Goal: Download file/media

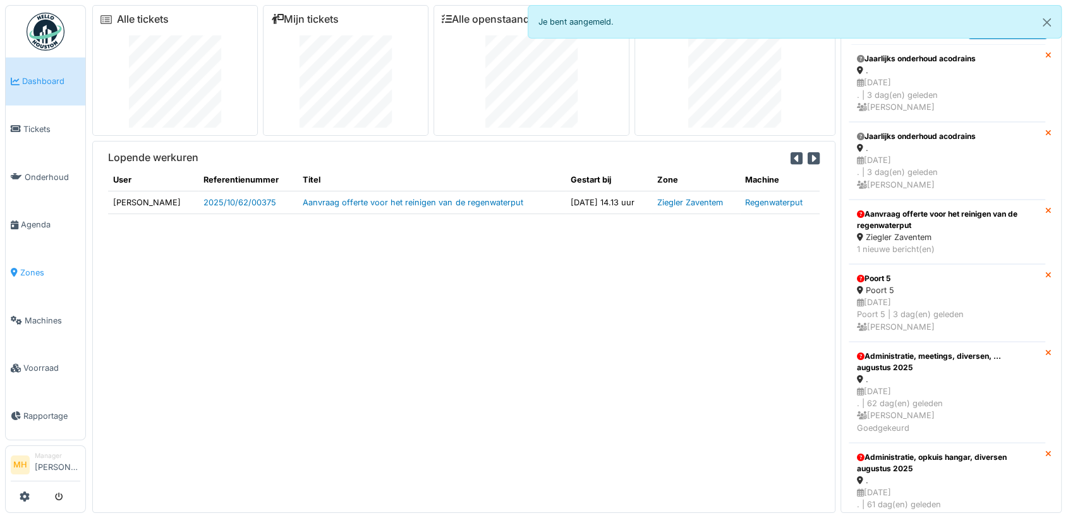
click at [39, 267] on span "Zones" at bounding box center [50, 273] width 60 height 12
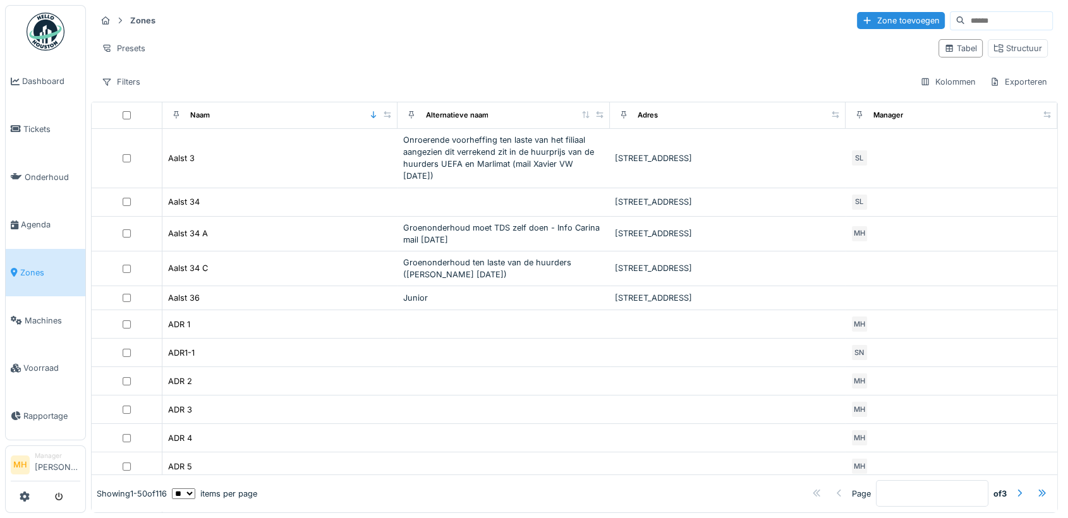
click at [965, 16] on input at bounding box center [1008, 21] width 87 height 18
type input "******"
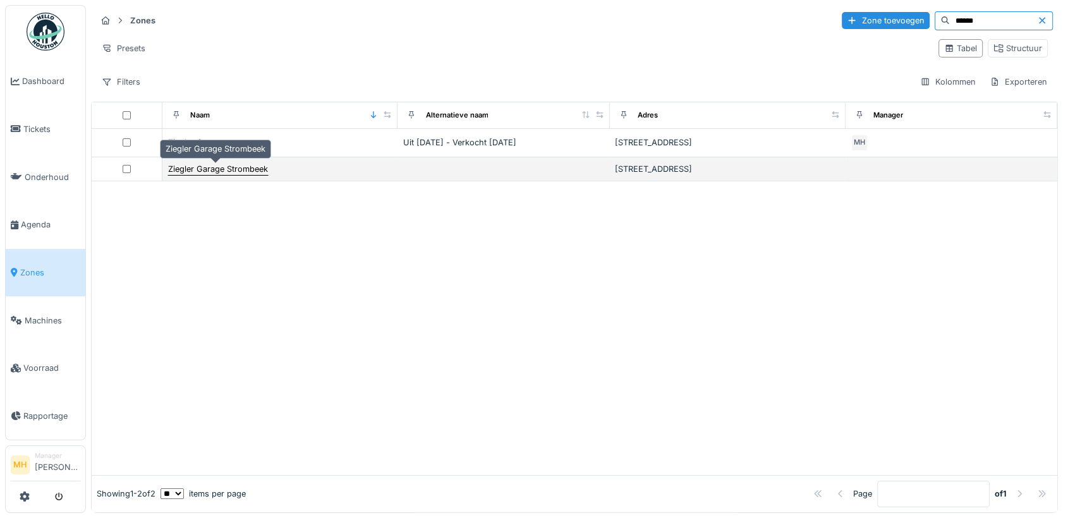
click at [210, 167] on div "Ziegler Garage Strombeek" at bounding box center [218, 169] width 100 height 12
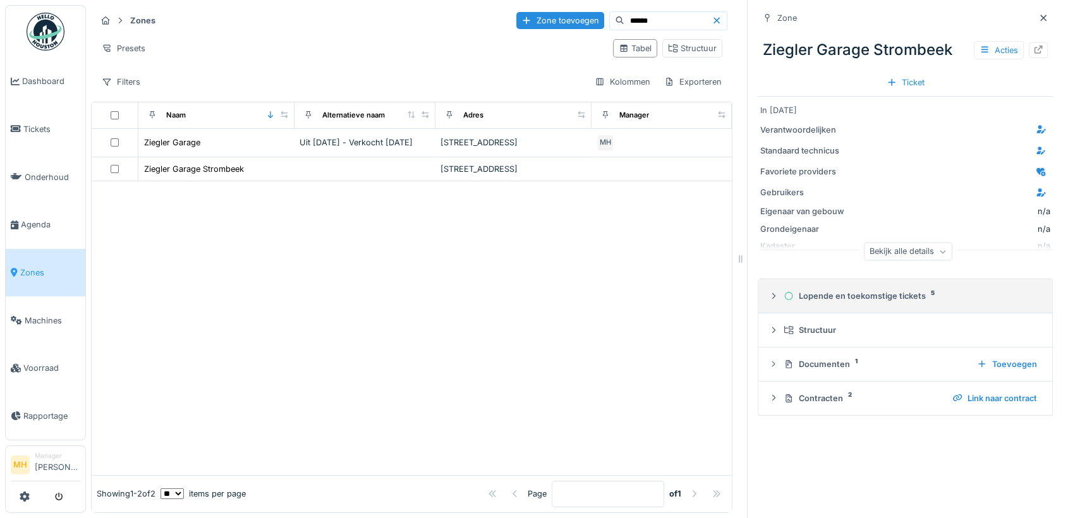
click at [855, 297] on div "Lopende en toekomstige tickets 5" at bounding box center [910, 296] width 253 height 12
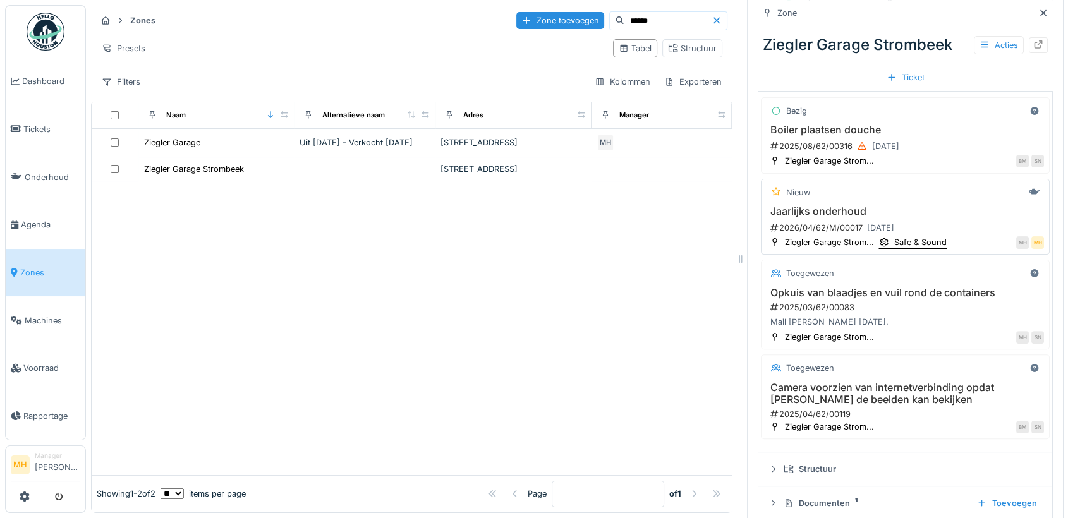
scroll to position [276, 0]
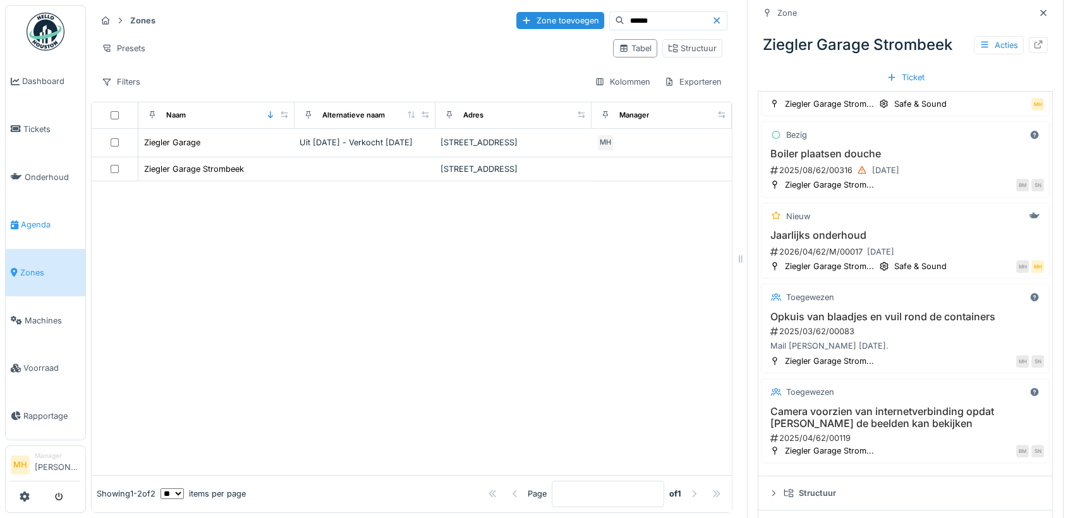
click at [47, 219] on span "Agenda" at bounding box center [50, 225] width 59 height 12
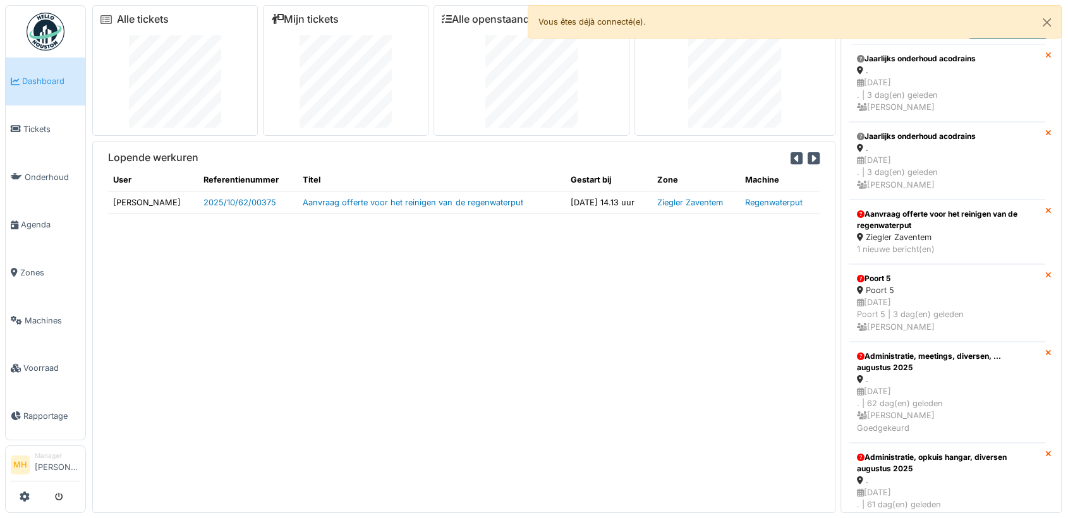
click at [45, 85] on span "Dashboard" at bounding box center [51, 81] width 58 height 12
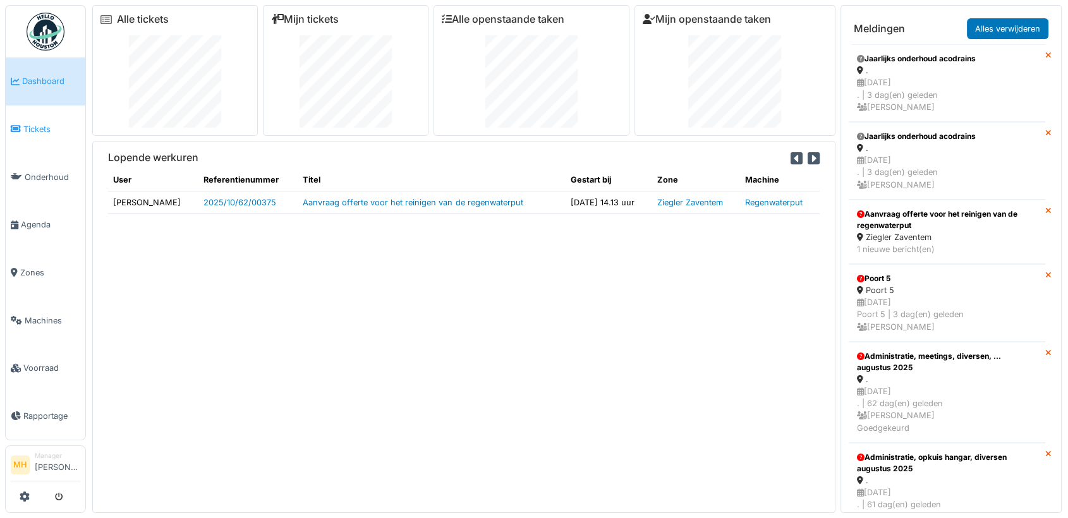
click at [33, 124] on span "Tickets" at bounding box center [51, 129] width 57 height 12
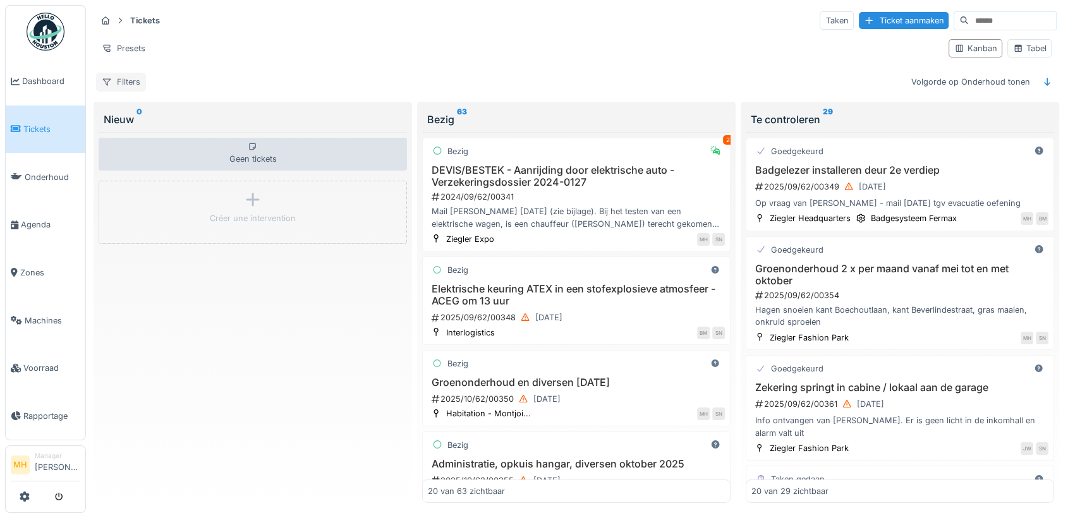
click at [128, 82] on div "Filters" at bounding box center [121, 82] width 50 height 18
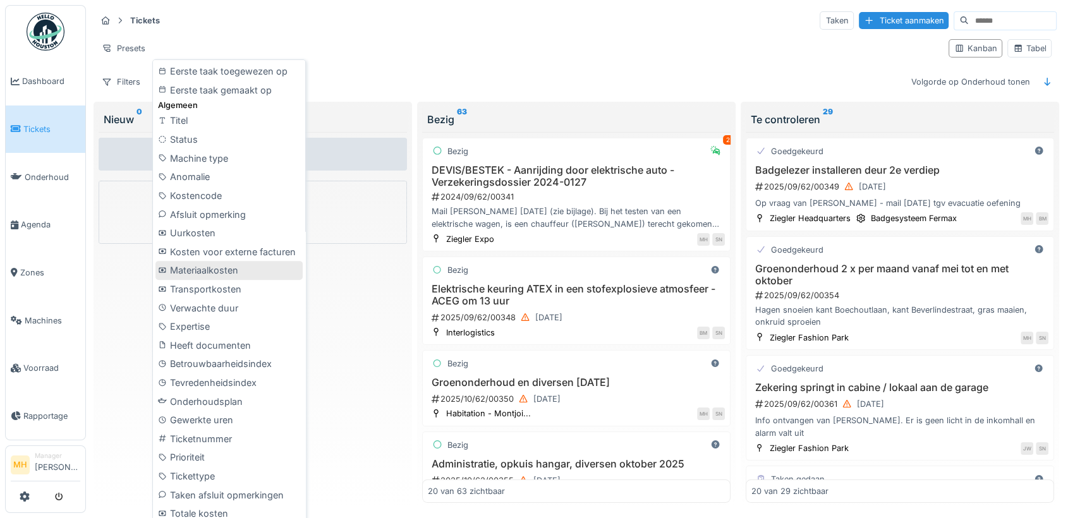
scroll to position [10, 0]
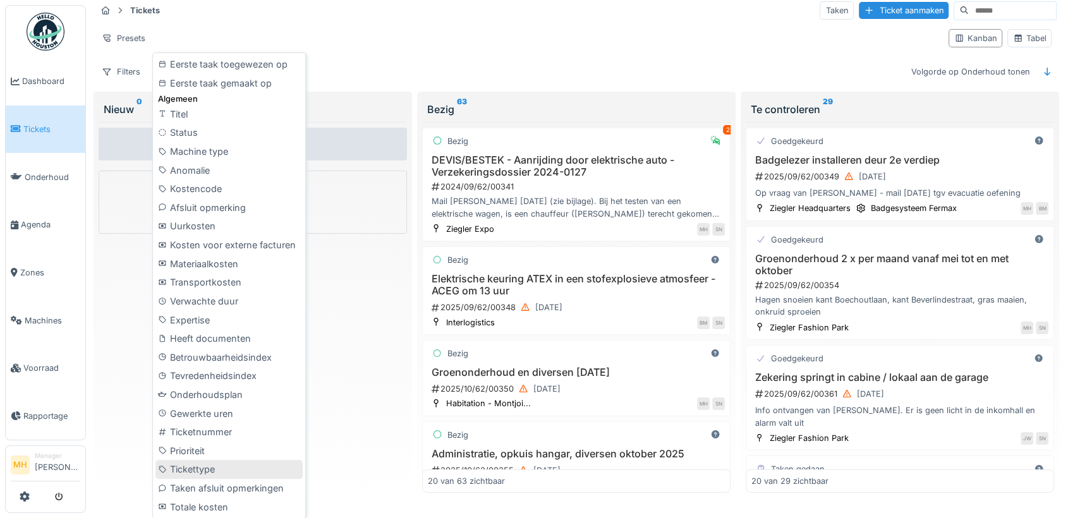
click at [205, 466] on div "Tickettype" at bounding box center [228, 469] width 147 height 19
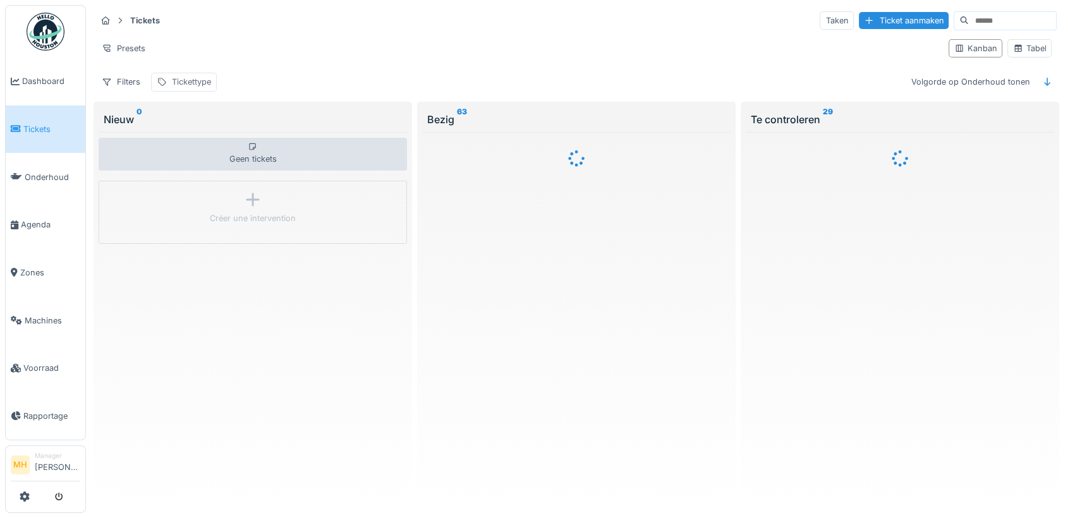
click at [177, 73] on div "Tickettype" at bounding box center [184, 82] width 66 height 18
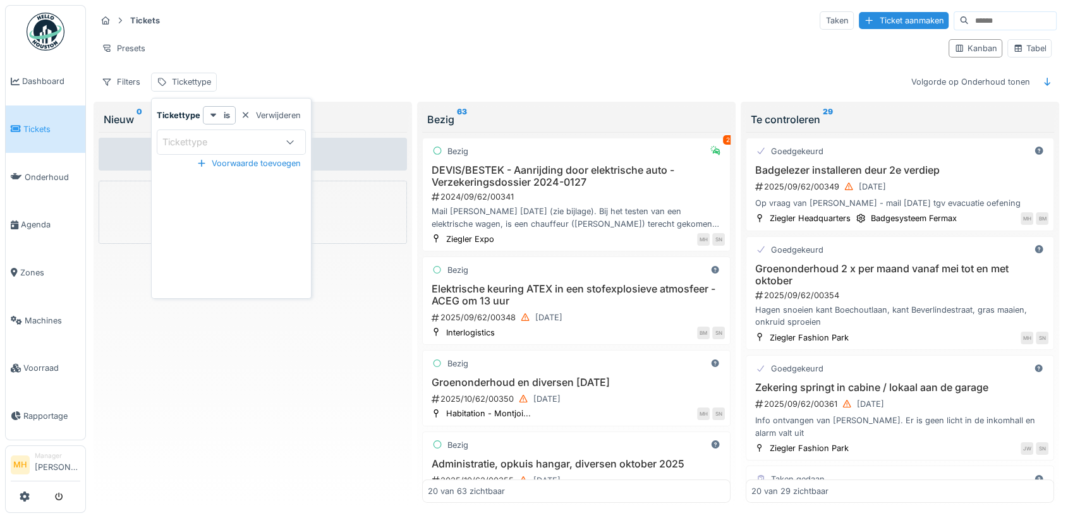
click at [232, 135] on div "Tickettype" at bounding box center [219, 142] width 114 height 14
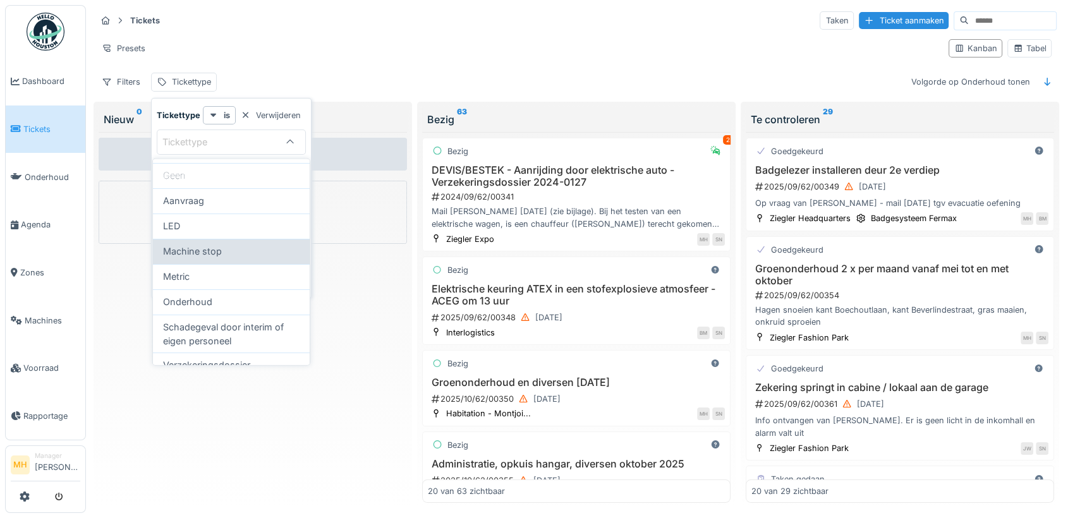
scroll to position [70, 0]
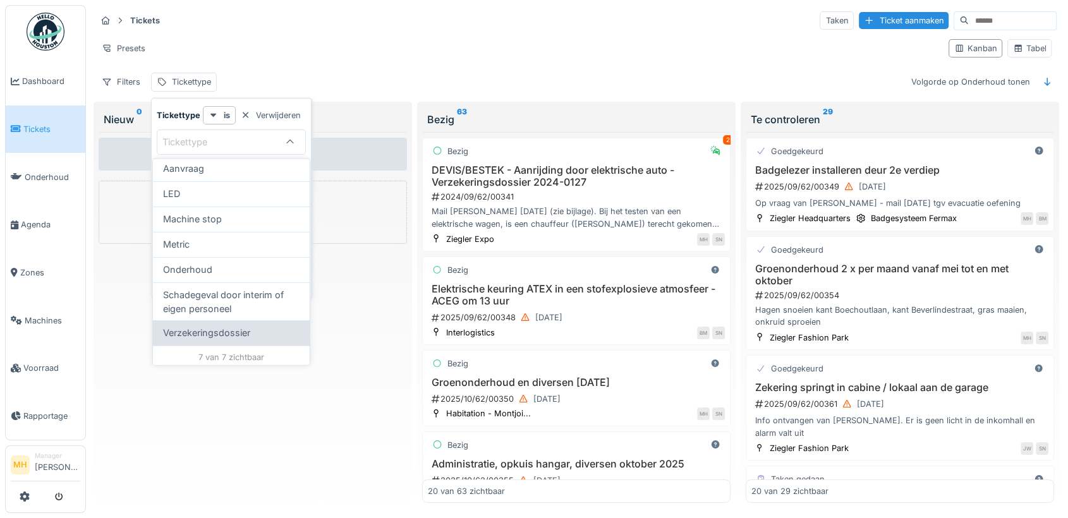
click at [247, 331] on span "Verzekeringsdossier" at bounding box center [206, 333] width 87 height 14
type input "**"
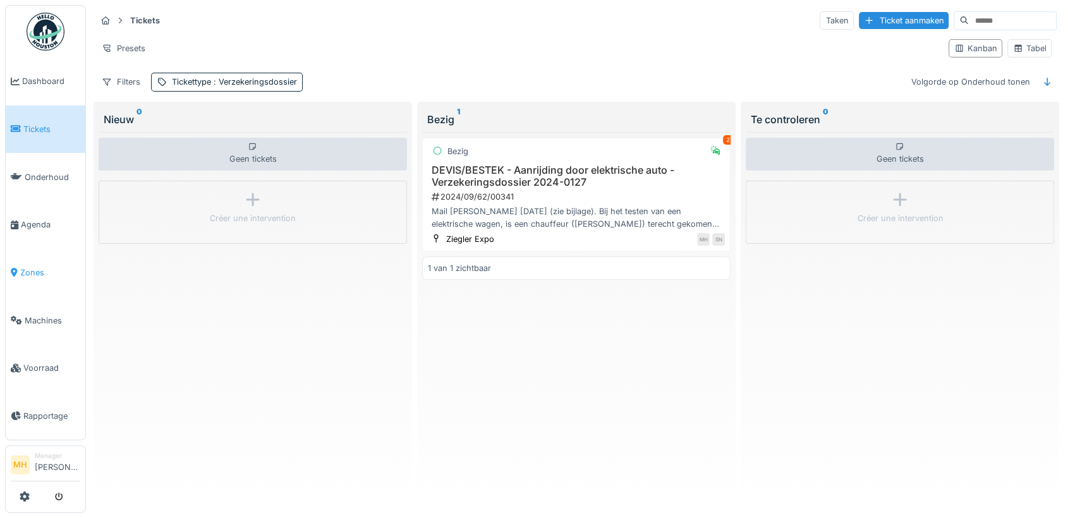
click at [33, 267] on span "Zones" at bounding box center [50, 273] width 60 height 12
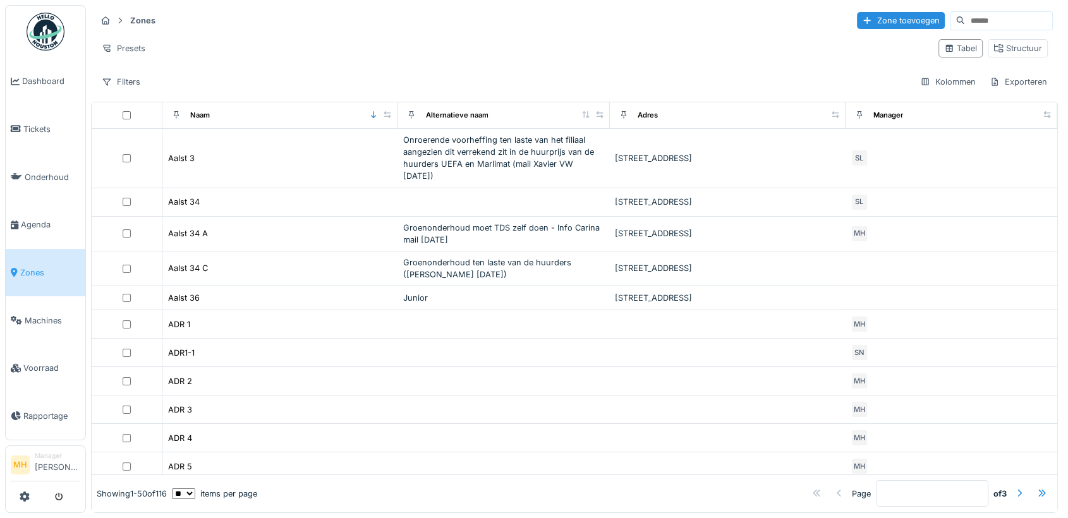
click at [965, 20] on input at bounding box center [1008, 21] width 87 height 18
type input "***"
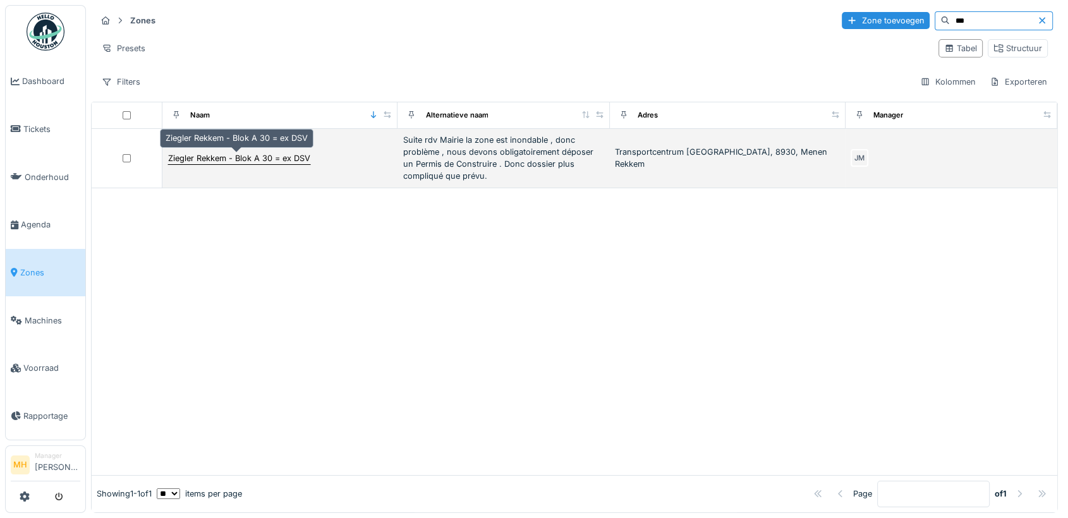
click at [241, 155] on div "Ziegler Rekkem - Blok A 30 = ex DSV" at bounding box center [239, 158] width 142 height 12
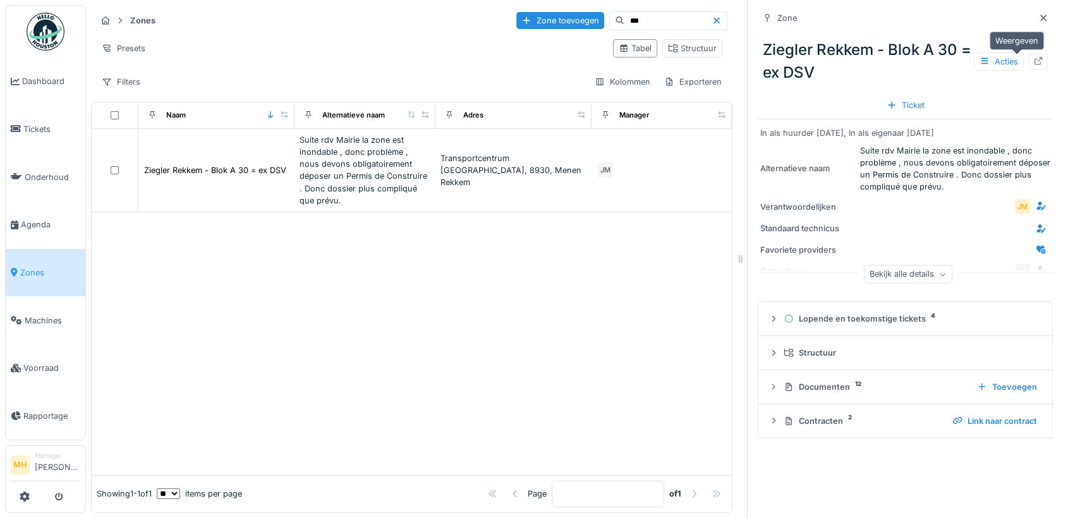
click at [1034, 61] on icon at bounding box center [1038, 61] width 8 height 8
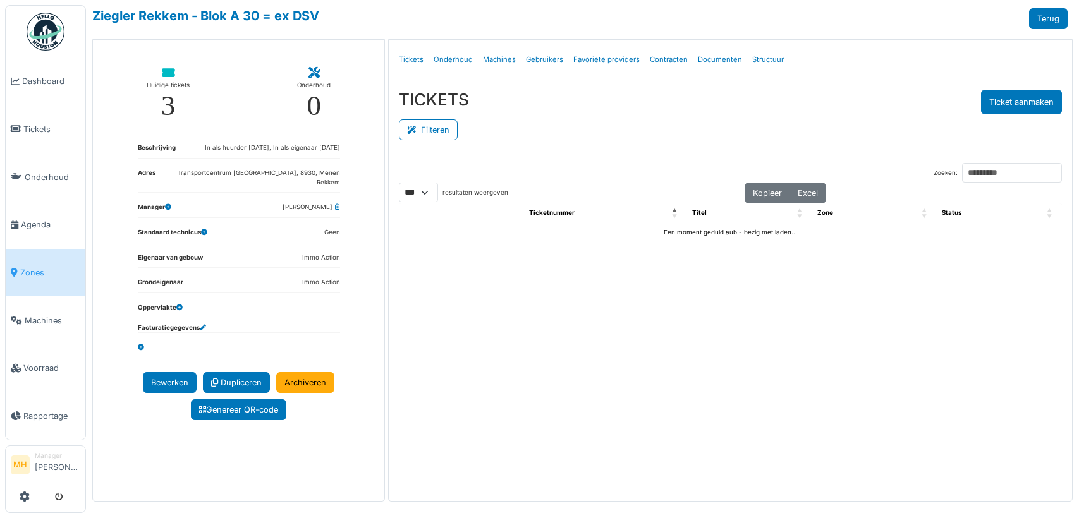
select select "***"
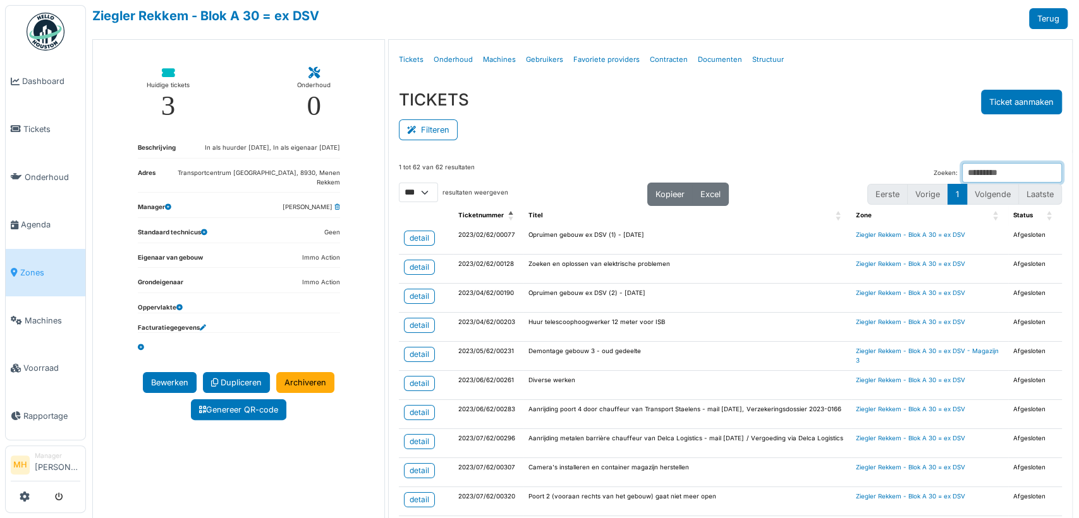
click at [962, 168] on input "Zoeken:" at bounding box center [1012, 173] width 100 height 20
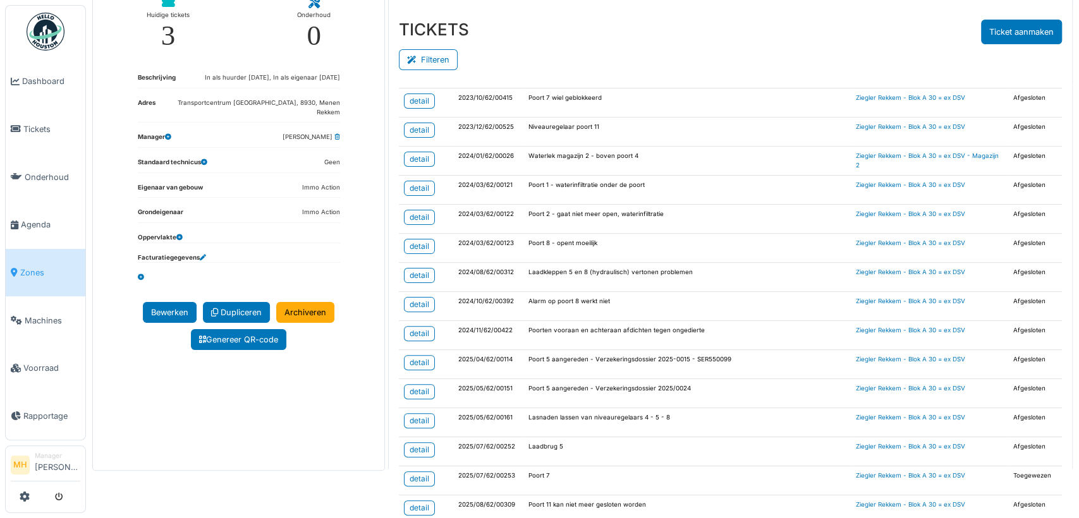
scroll to position [135, 0]
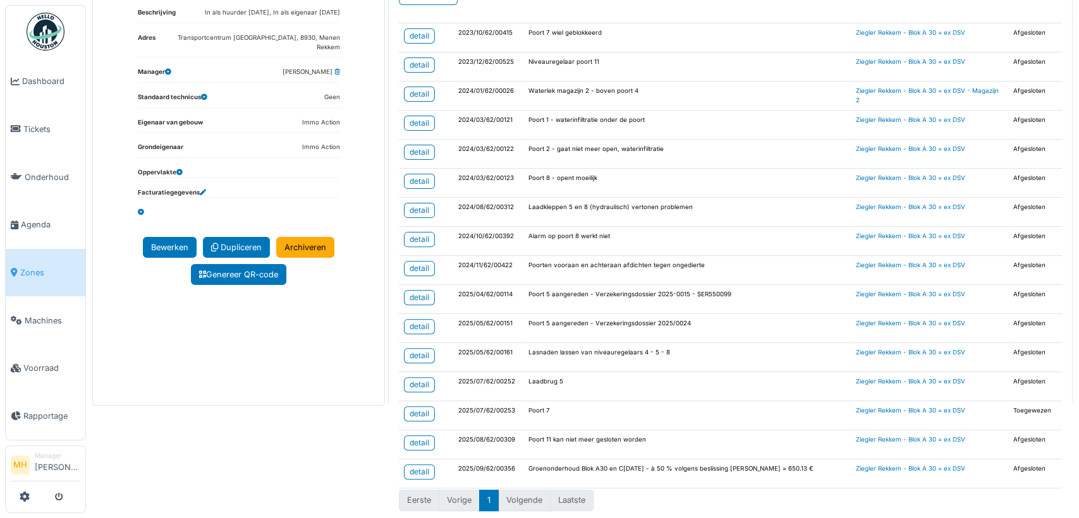
type input "*******"
click at [526, 495] on li "Volgende" at bounding box center [525, 500] width 52 height 21
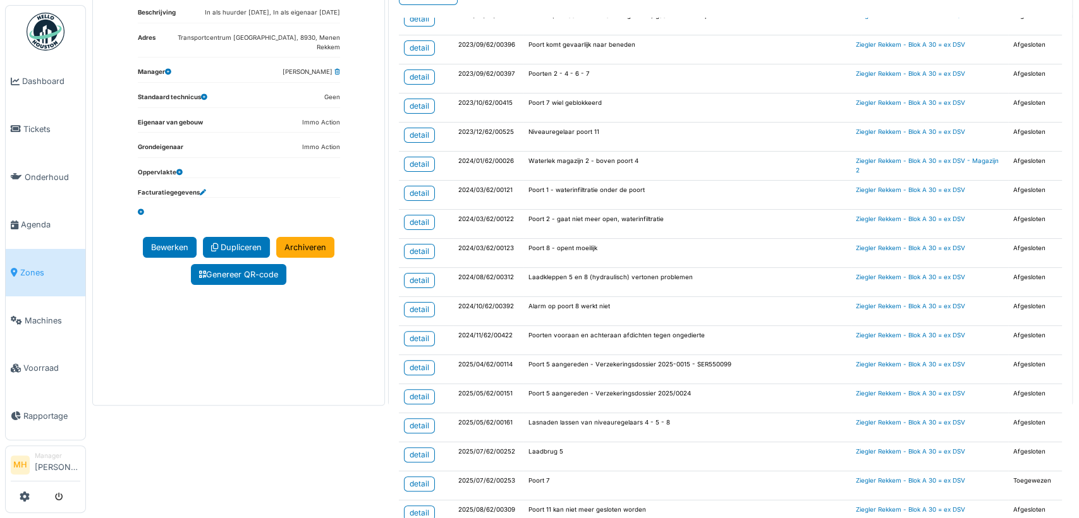
scroll to position [183, 0]
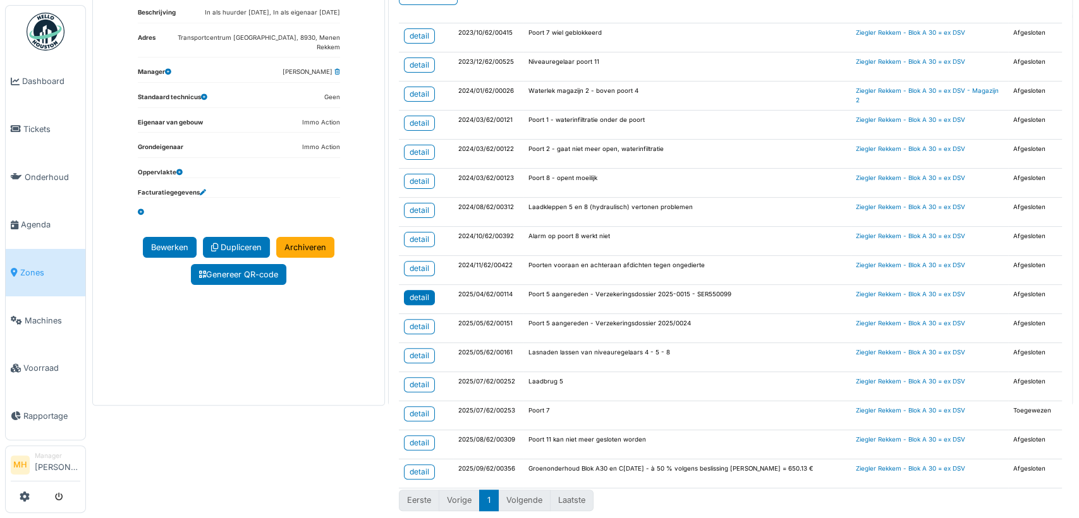
click at [416, 294] on div "detail" at bounding box center [419, 297] width 20 height 11
click at [420, 324] on div "detail" at bounding box center [419, 326] width 20 height 11
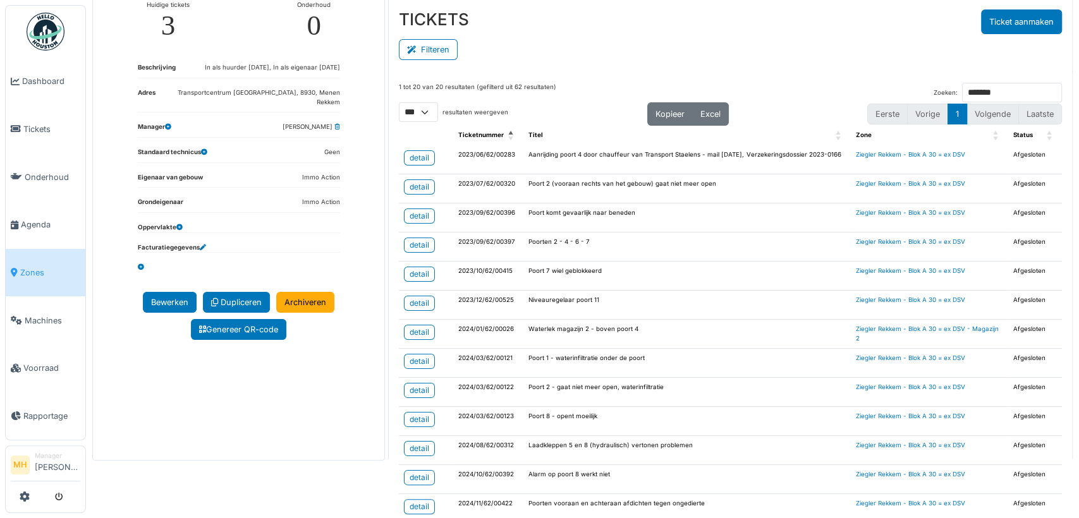
scroll to position [0, 0]
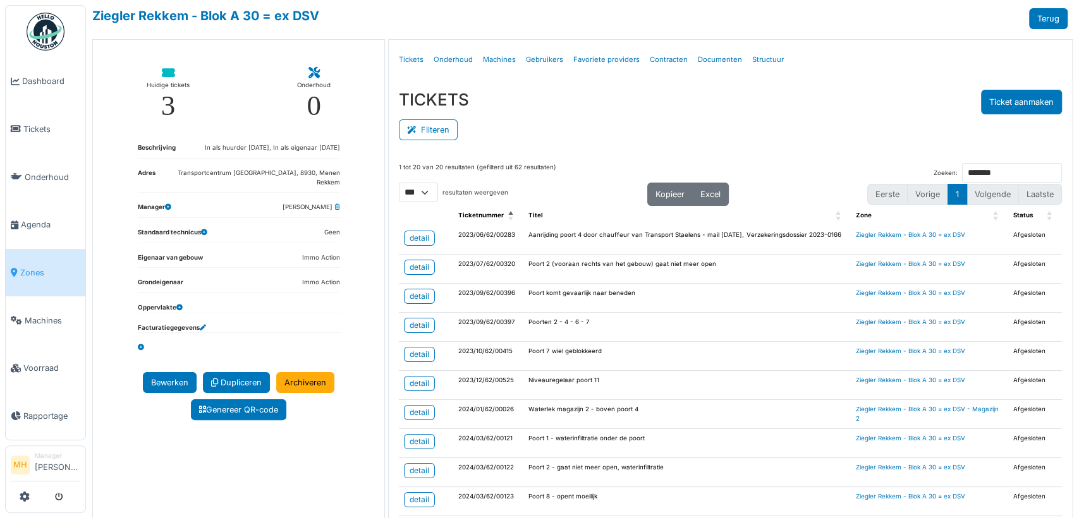
click at [32, 267] on span "Zones" at bounding box center [50, 273] width 60 height 12
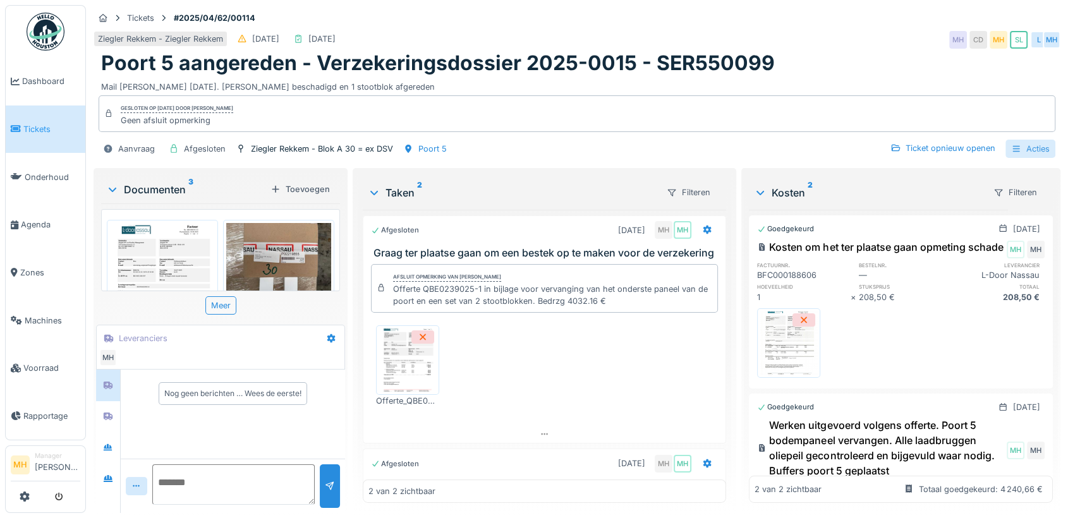
click at [1028, 143] on div "Acties" at bounding box center [1030, 149] width 50 height 18
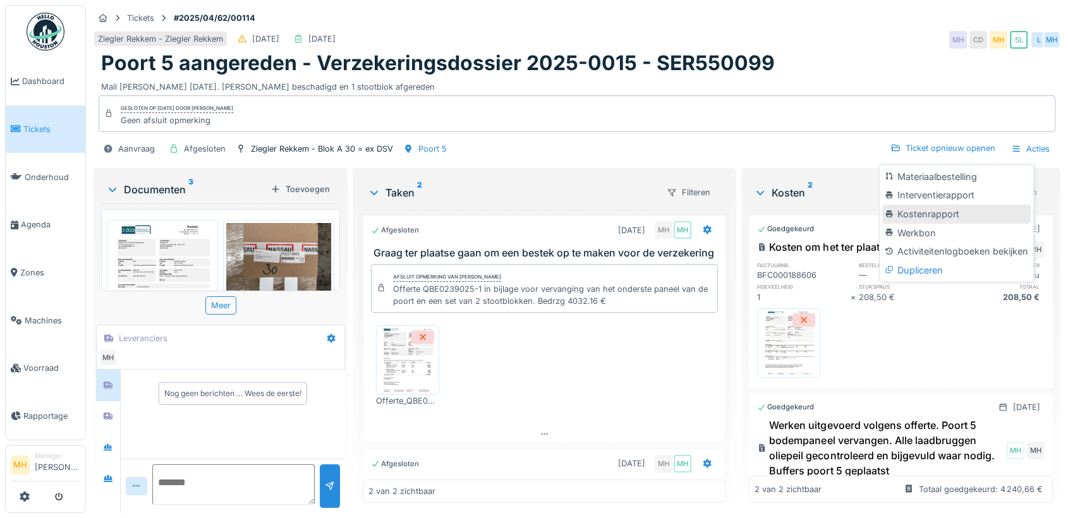
click at [940, 205] on div "Kostenrapport" at bounding box center [956, 214] width 148 height 19
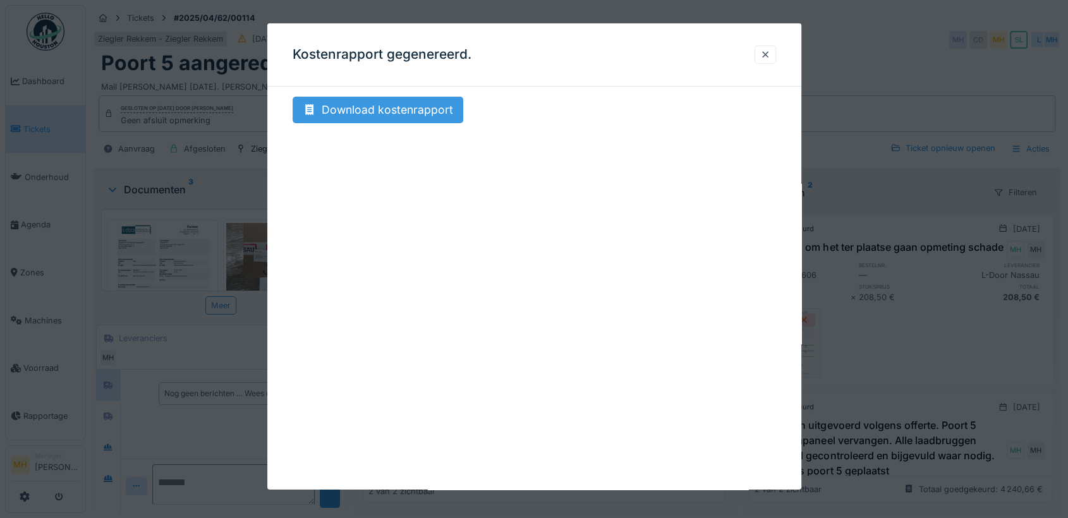
click at [413, 110] on div "Download kostenrapport" at bounding box center [378, 110] width 171 height 27
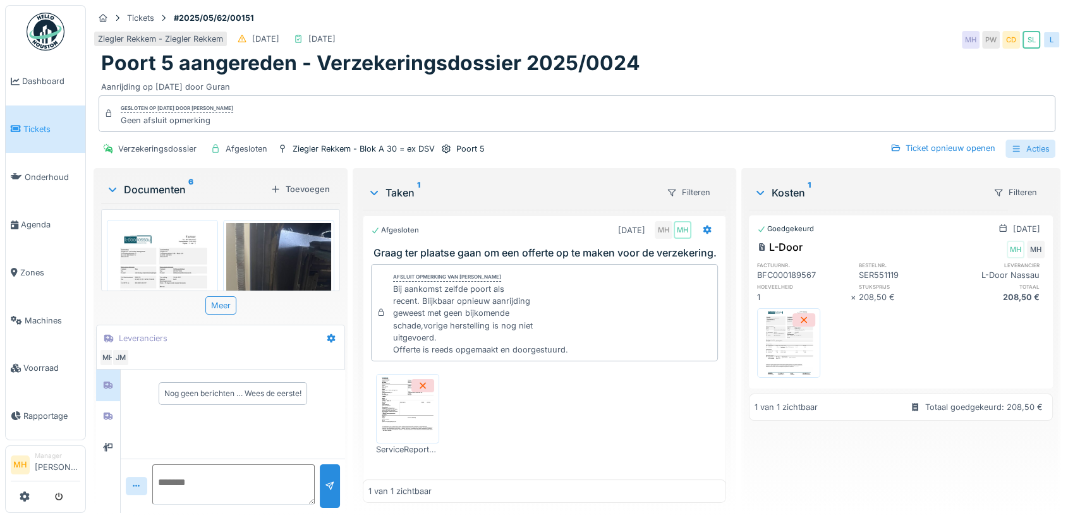
click at [1020, 148] on div "Acties" at bounding box center [1030, 149] width 50 height 18
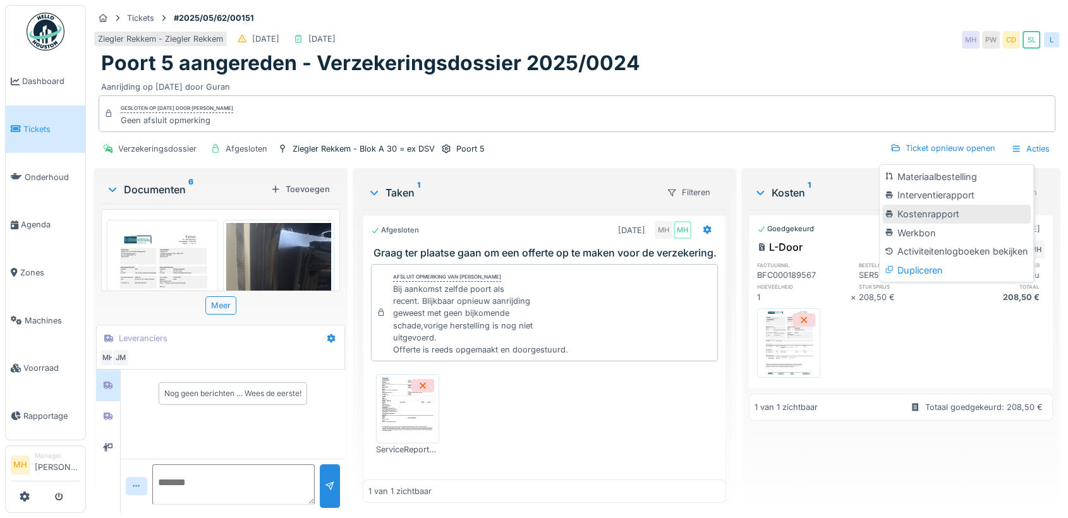
click at [928, 215] on div "Kostenrapport" at bounding box center [956, 214] width 148 height 19
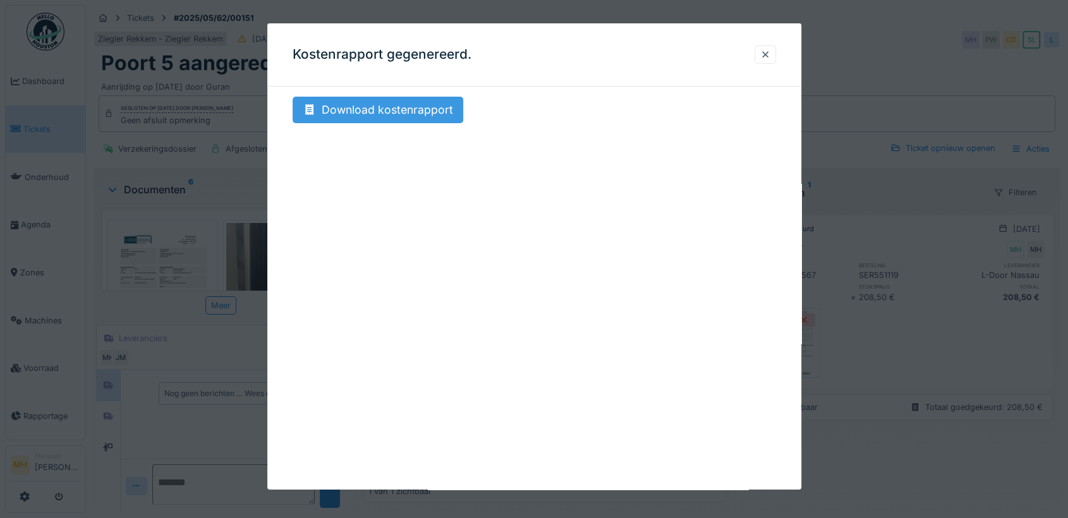
click at [411, 109] on div "Download kostenrapport" at bounding box center [378, 110] width 171 height 27
click at [767, 59] on div at bounding box center [765, 55] width 10 height 12
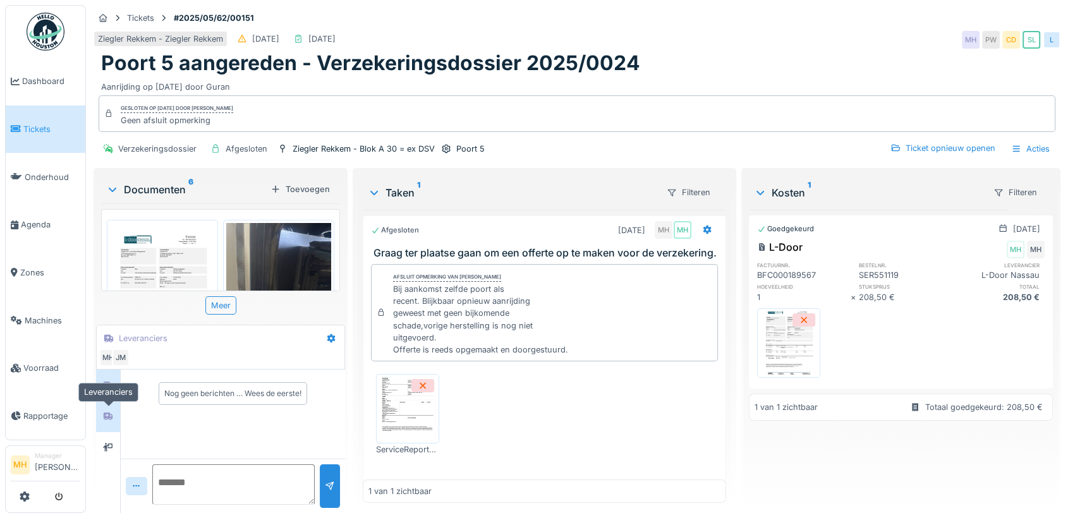
click at [105, 421] on div at bounding box center [108, 417] width 10 height 12
click at [100, 449] on div at bounding box center [108, 448] width 19 height 16
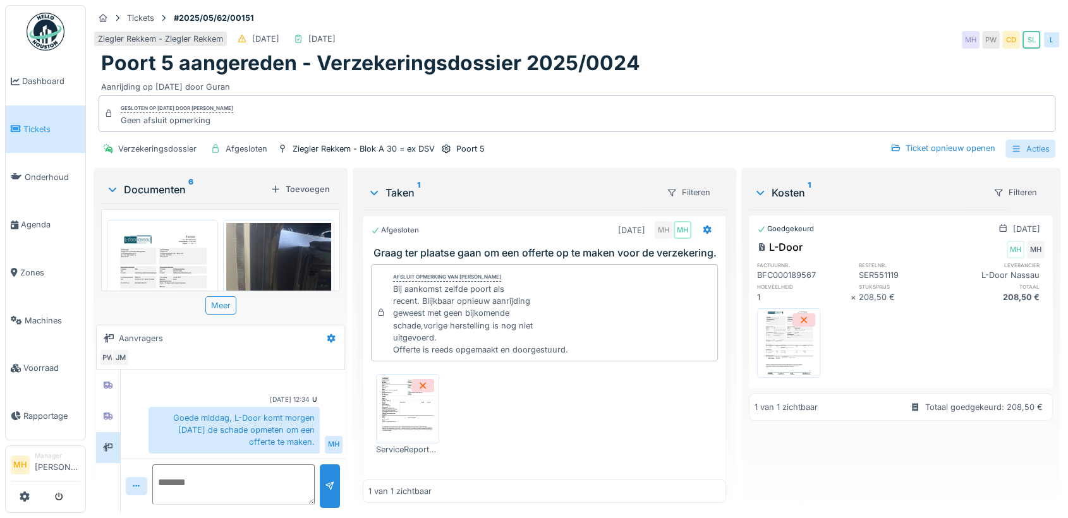
click at [1021, 140] on div "Acties" at bounding box center [1030, 149] width 50 height 18
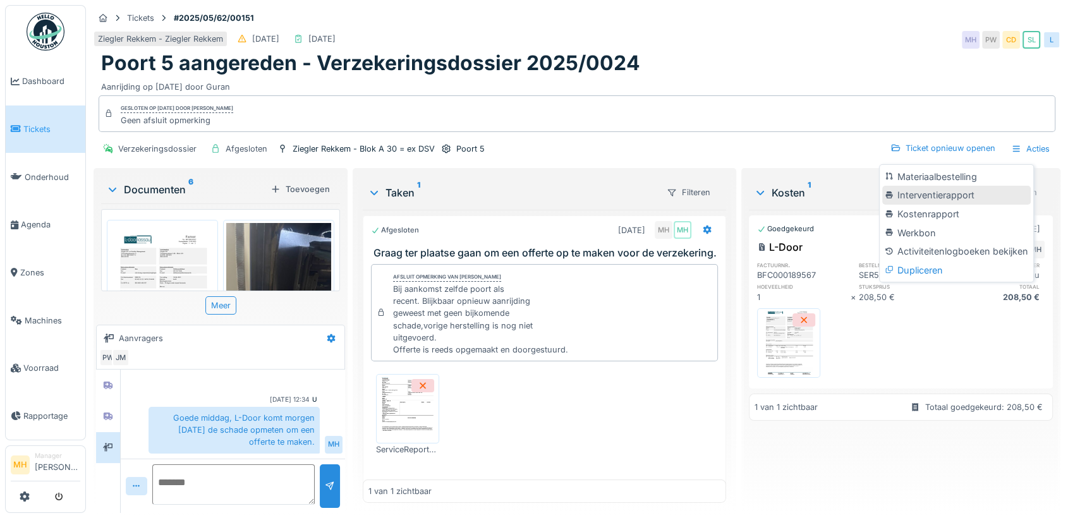
click at [940, 186] on div "Interventierapport" at bounding box center [956, 195] width 148 height 19
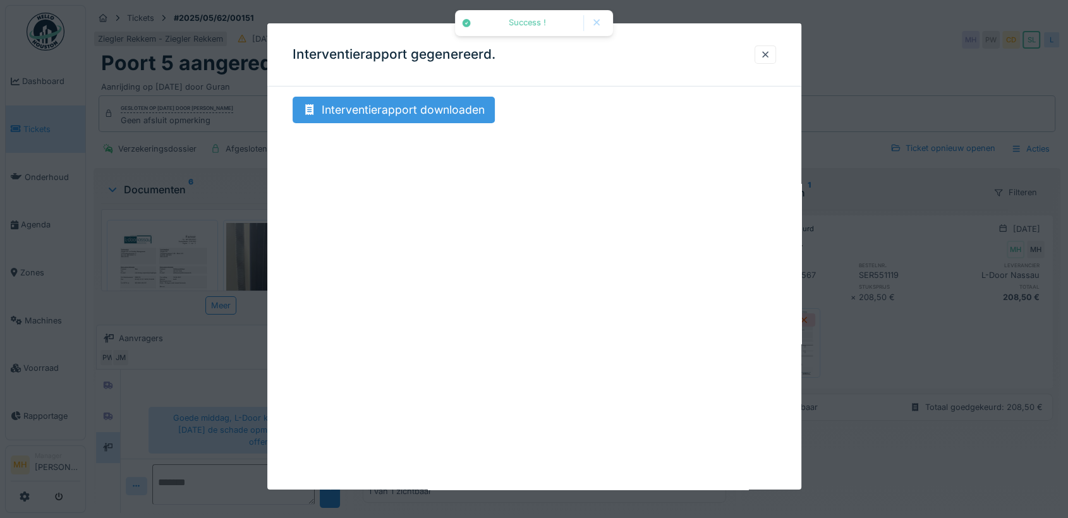
click at [439, 114] on div "Interventierapport downloaden" at bounding box center [394, 110] width 202 height 27
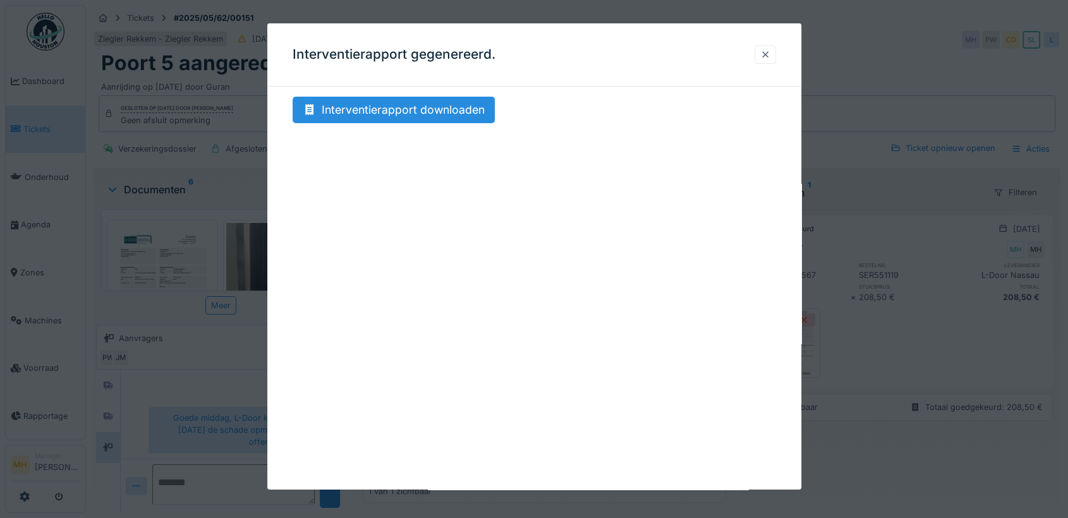
click at [767, 52] on div at bounding box center [765, 55] width 10 height 12
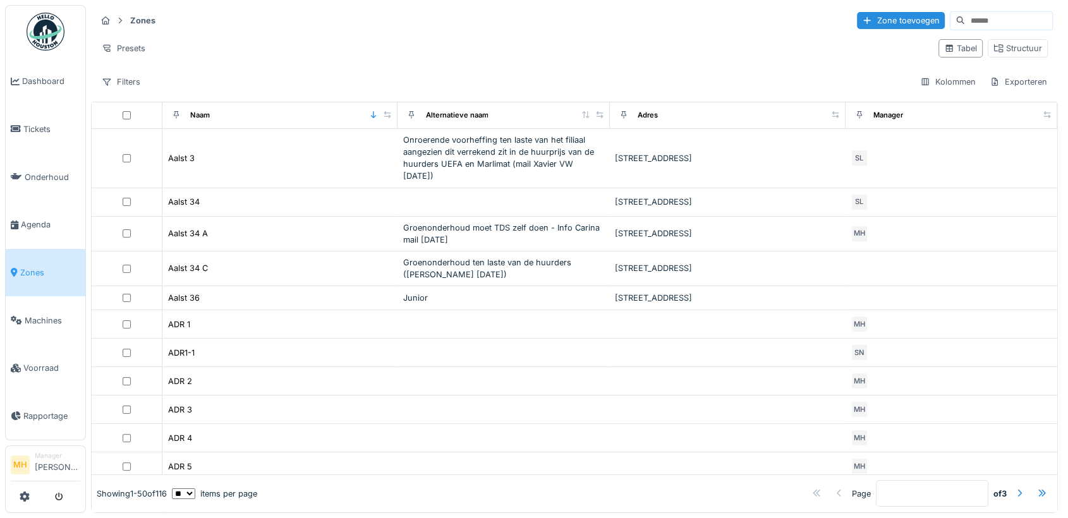
click at [965, 22] on input at bounding box center [1008, 21] width 87 height 18
type input "*******"
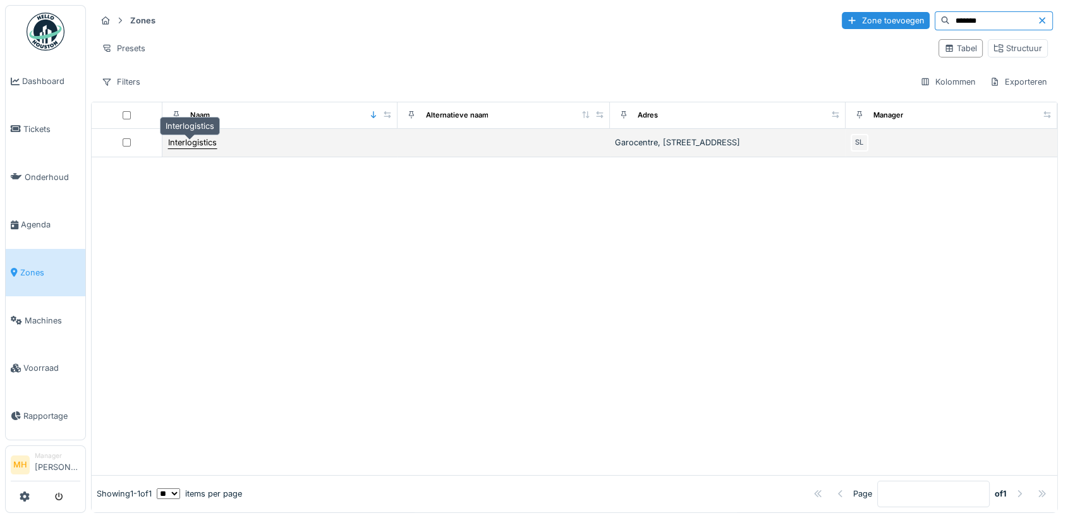
click at [192, 144] on div "Interlogistics" at bounding box center [192, 142] width 49 height 12
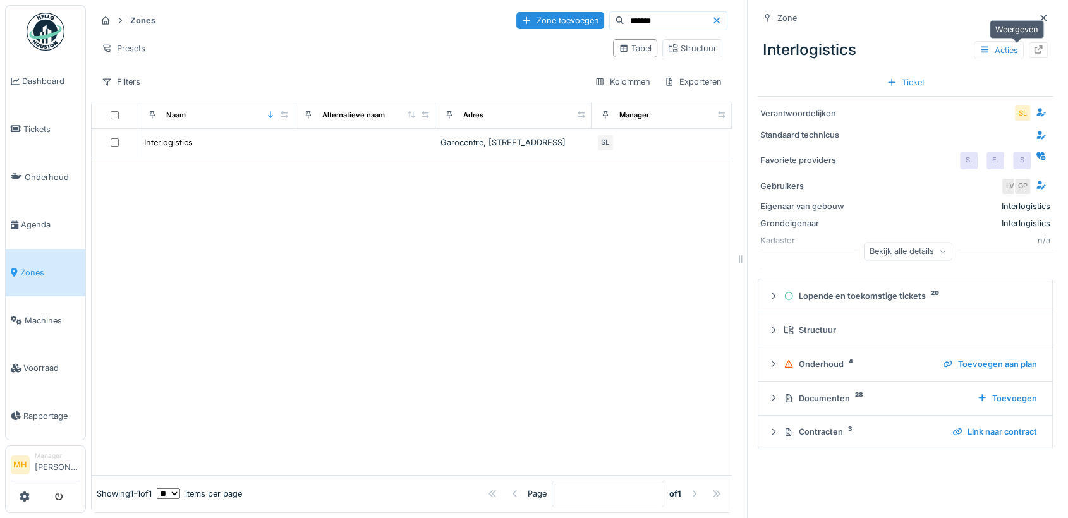
click at [1033, 49] on icon at bounding box center [1038, 49] width 10 height 8
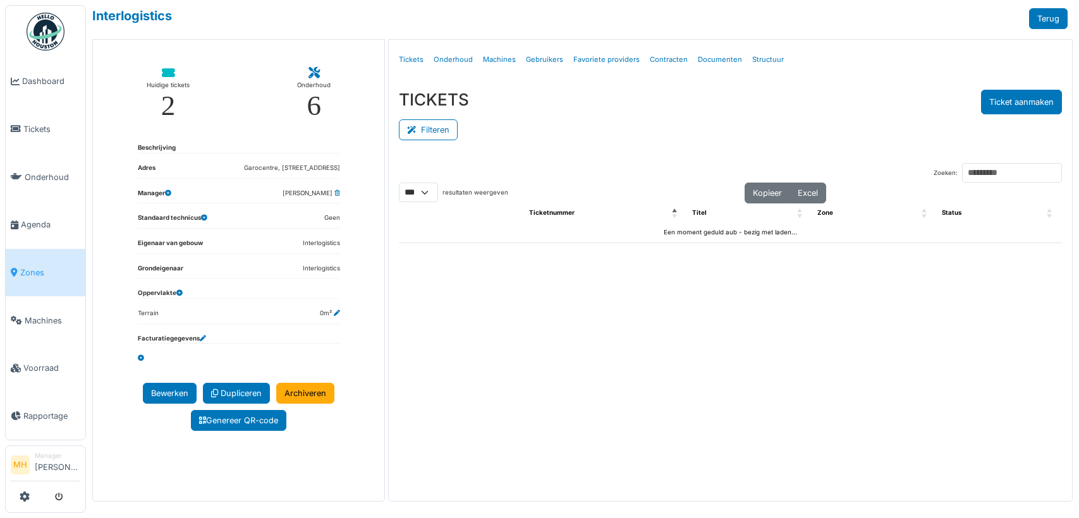
select select "***"
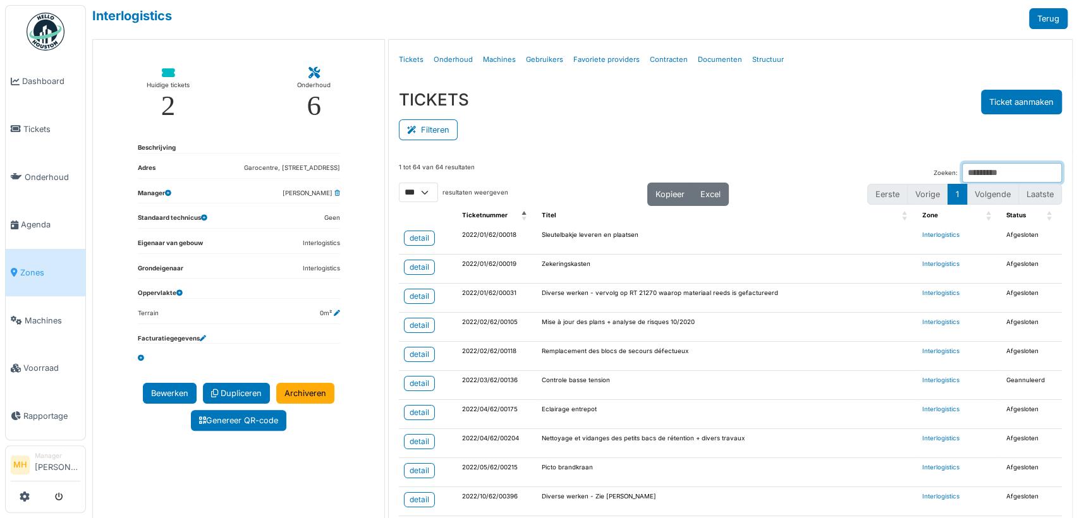
click at [962, 173] on input "Zoeken:" at bounding box center [1012, 173] width 100 height 20
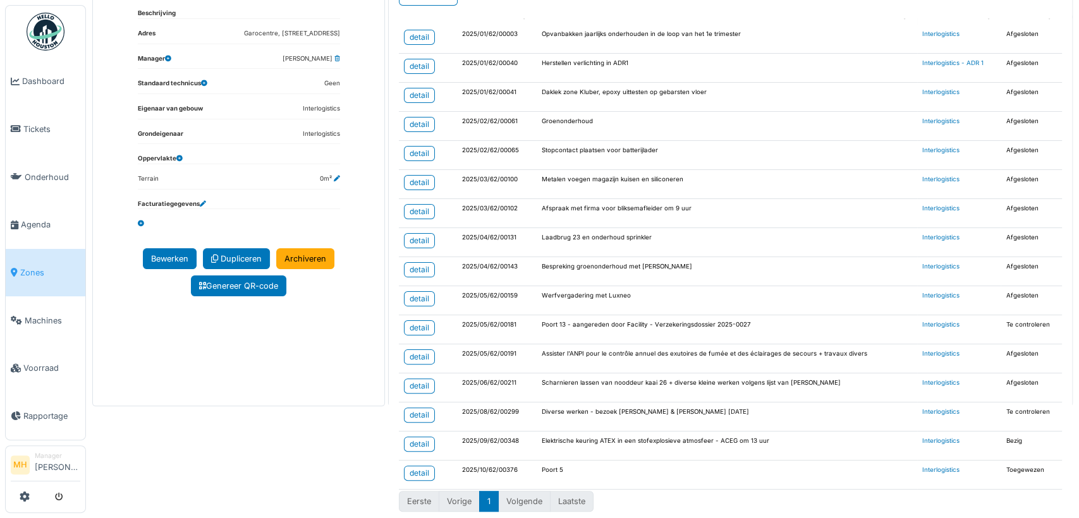
scroll to position [135, 0]
type input "*****"
click at [418, 409] on div "detail" at bounding box center [419, 414] width 20 height 11
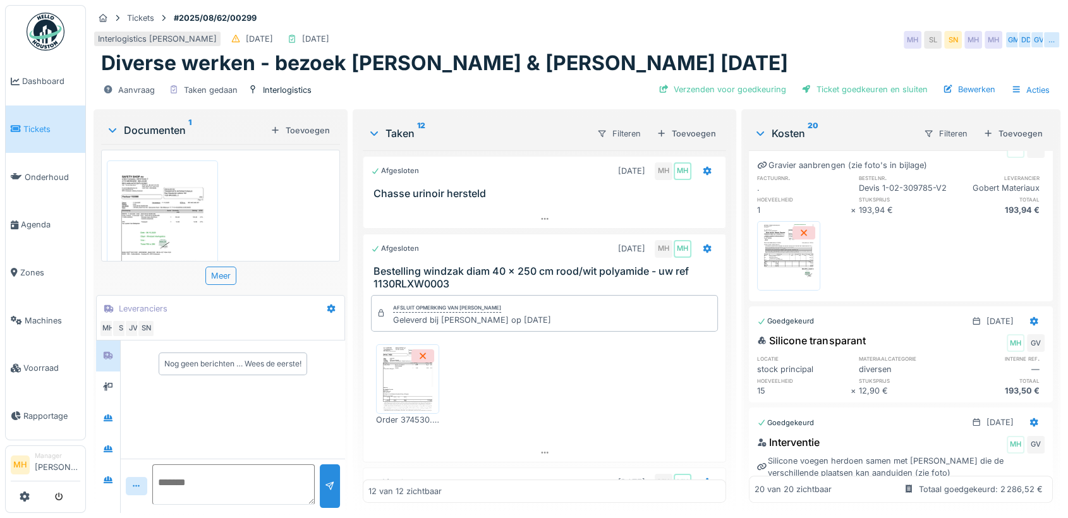
scroll to position [491, 0]
